Goal: Information Seeking & Learning: Understand process/instructions

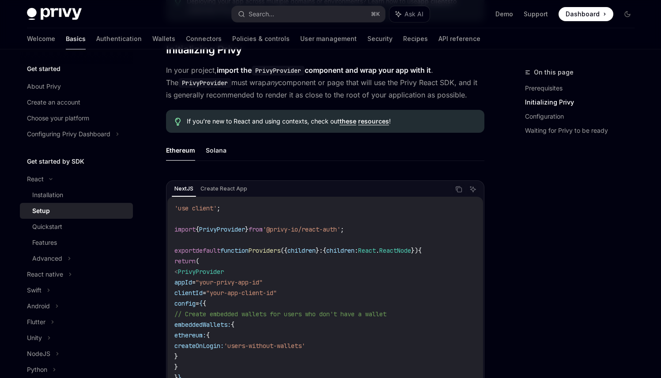
scroll to position [55, 0]
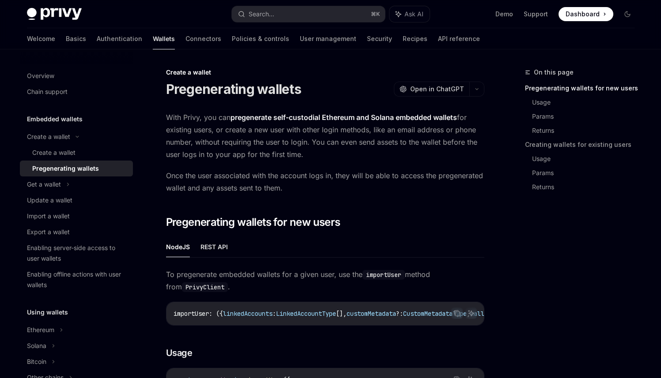
scroll to position [161, 0]
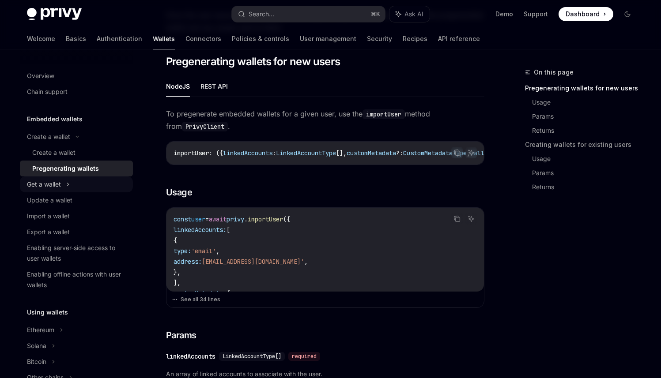
click at [67, 180] on icon at bounding box center [68, 184] width 4 height 11
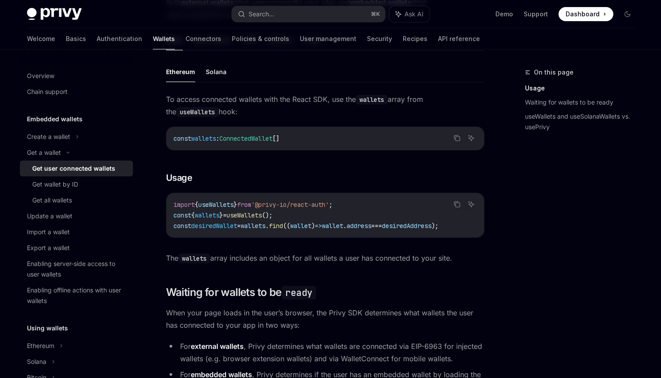
scroll to position [286, 0]
click at [75, 188] on div "Get wallet by ID" at bounding box center [55, 184] width 46 height 11
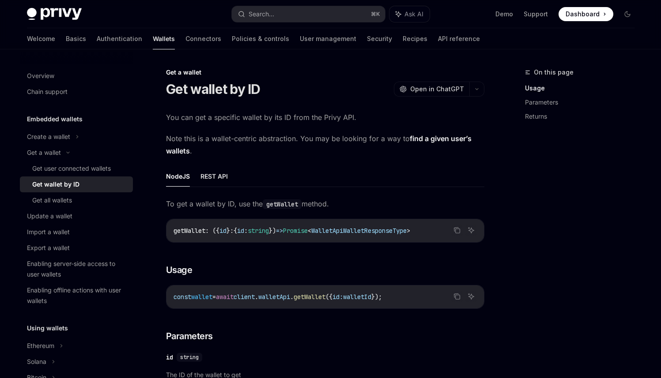
click at [444, 140] on link "find a given user’s wallets" at bounding box center [318, 145] width 305 height 22
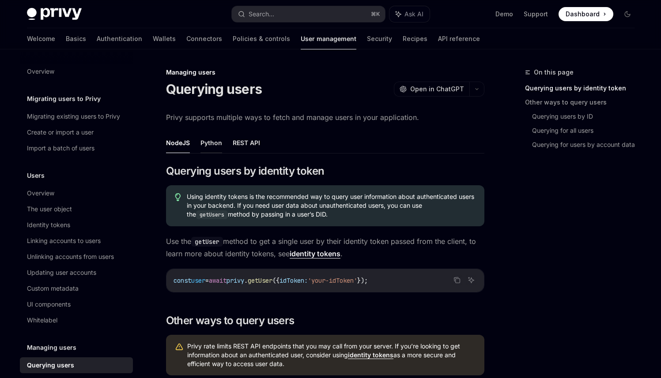
click at [218, 144] on button "Python" at bounding box center [211, 142] width 22 height 21
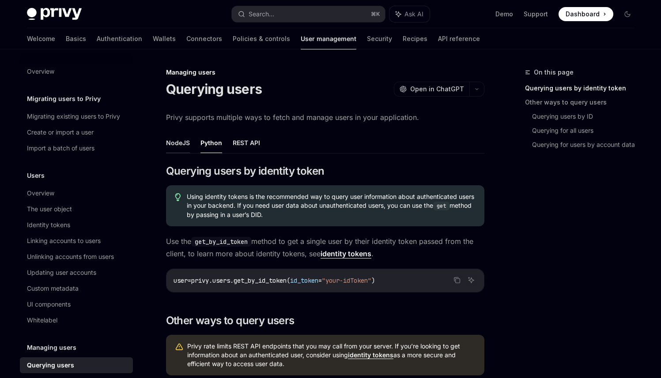
click at [181, 143] on button "NodeJS" at bounding box center [178, 142] width 24 height 21
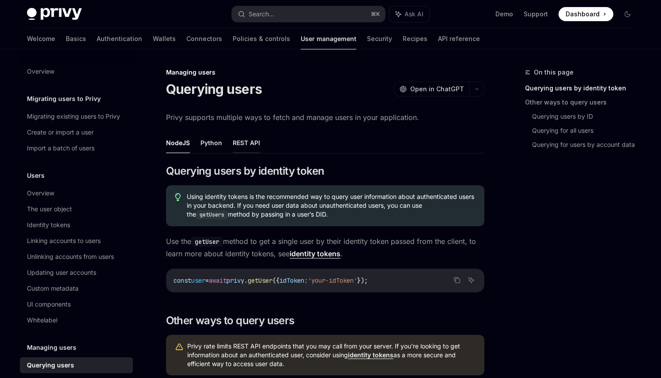
click at [245, 145] on button "REST API" at bounding box center [246, 142] width 27 height 21
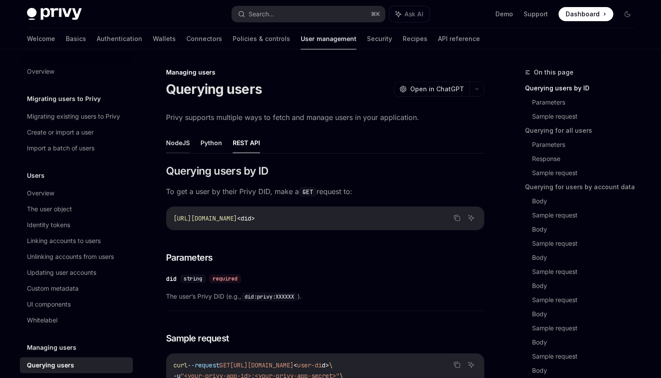
click at [184, 139] on button "NodeJS" at bounding box center [178, 142] width 24 height 21
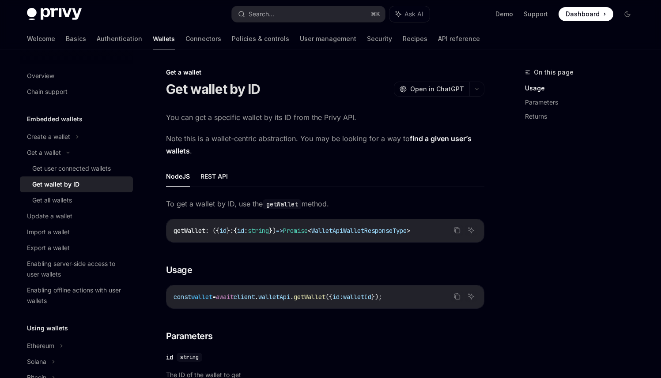
click at [450, 138] on link "find a given user’s wallets" at bounding box center [318, 145] width 305 height 22
type textarea "*"
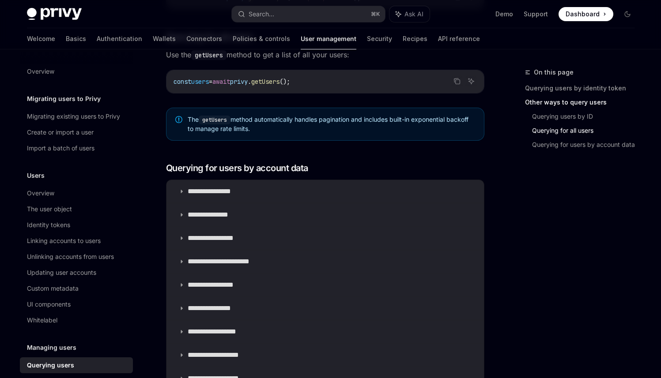
scroll to position [453, 0]
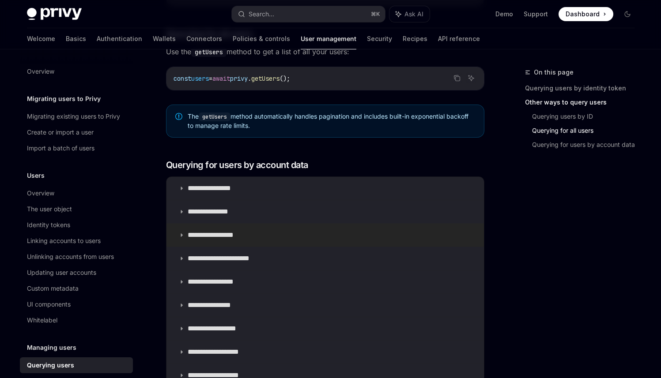
click at [221, 233] on p "**********" at bounding box center [218, 235] width 60 height 9
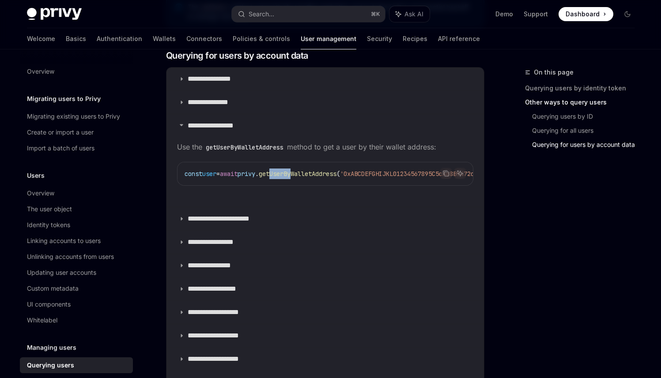
drag, startPoint x: 289, startPoint y: 171, endPoint x: 310, endPoint y: 174, distance: 21.0
click at [310, 174] on span "getUserByWalletAddress" at bounding box center [298, 174] width 78 height 8
